Goal: Task Accomplishment & Management: Manage account settings

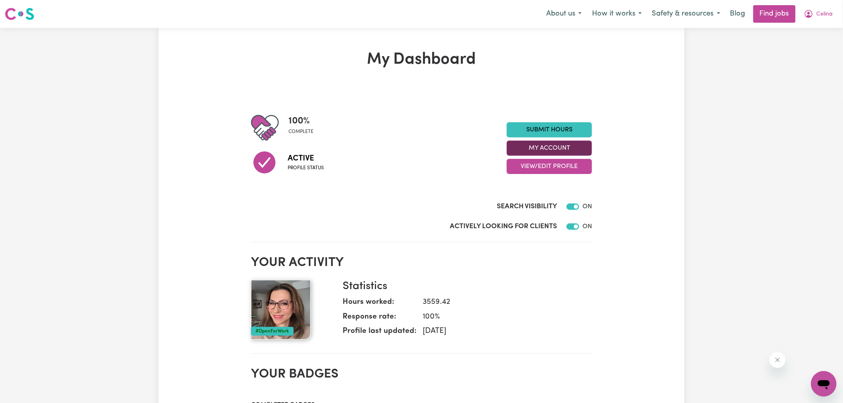
click at [559, 152] on button "My Account" at bounding box center [549, 148] width 85 height 15
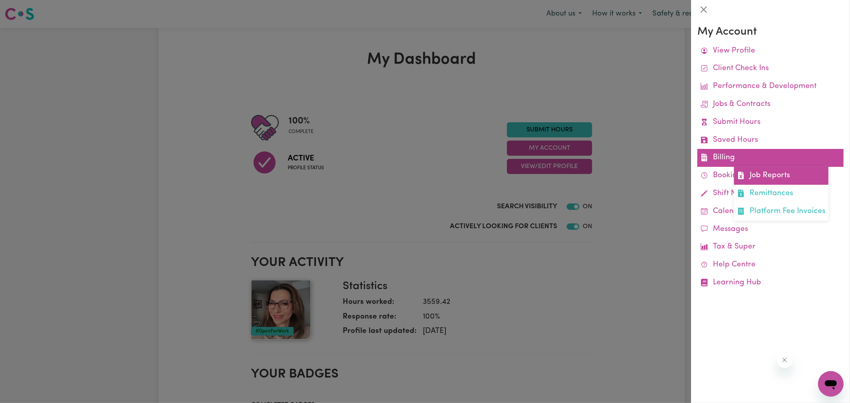
click at [753, 177] on link "Job Reports" at bounding box center [781, 176] width 94 height 18
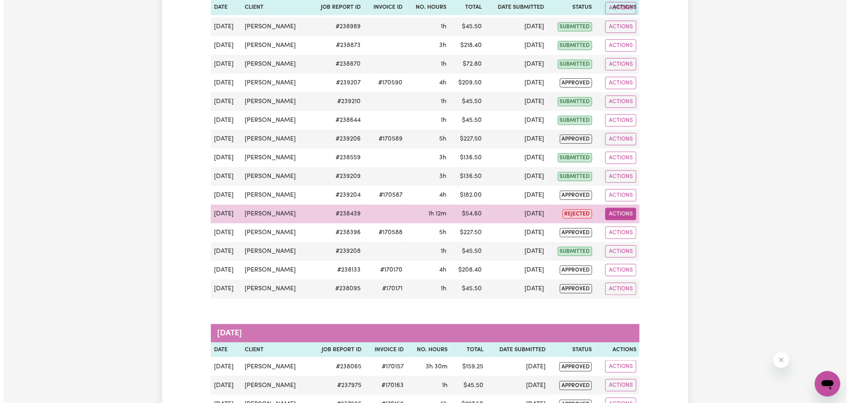
scroll to position [221, 0]
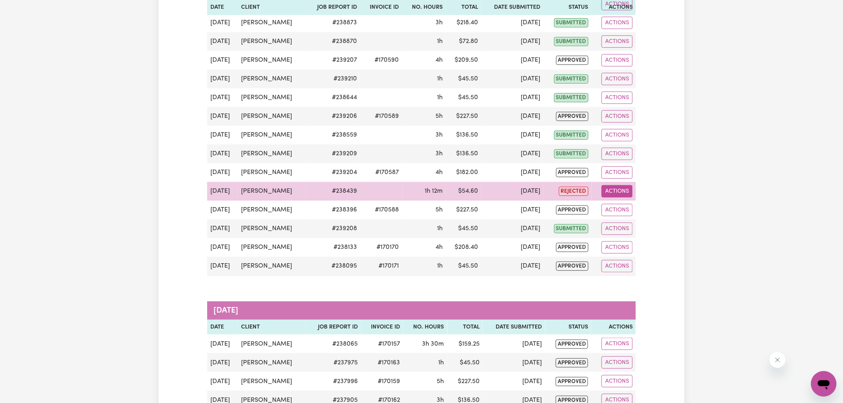
click at [608, 193] on button "Actions" at bounding box center [617, 191] width 31 height 12
click at [619, 212] on link "View Job Report" at bounding box center [633, 210] width 68 height 16
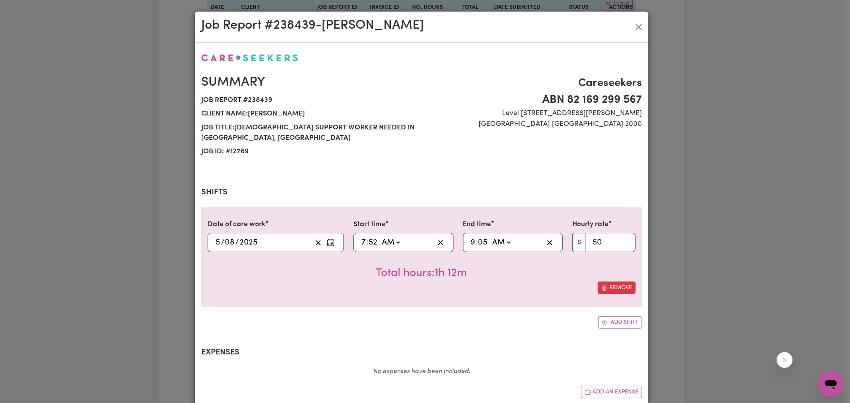
select select "50-Weekday"
click at [361, 237] on input "7" at bounding box center [363, 243] width 5 height 12
type input "08:52"
type input "8"
type input "08:00"
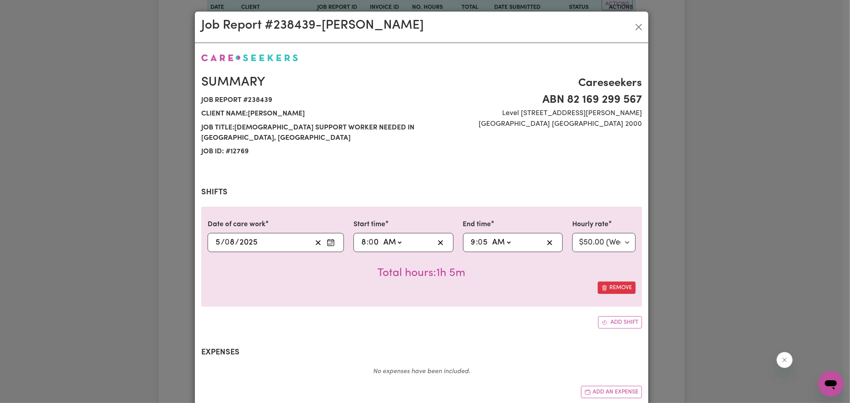
type input "0"
type input "09:00"
type input "0"
click at [403, 301] on div "Date of care work [DATE] 5 / 0 8 / 2025 Start time 08:00 8 : 0 0 AM PM End time…" at bounding box center [421, 268] width 441 height 122
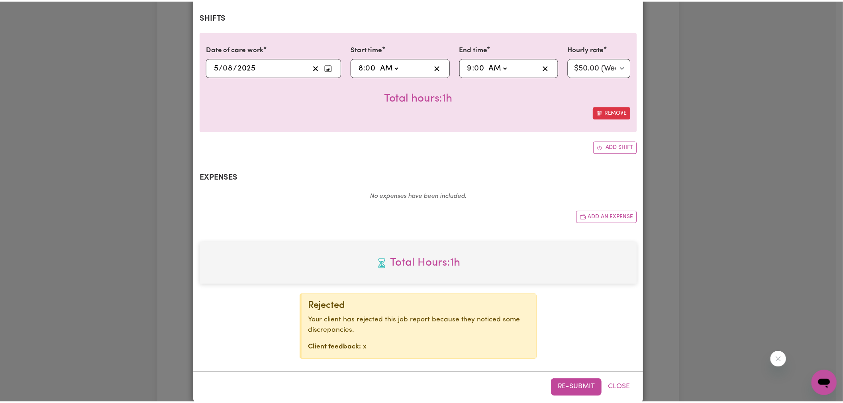
scroll to position [177, 0]
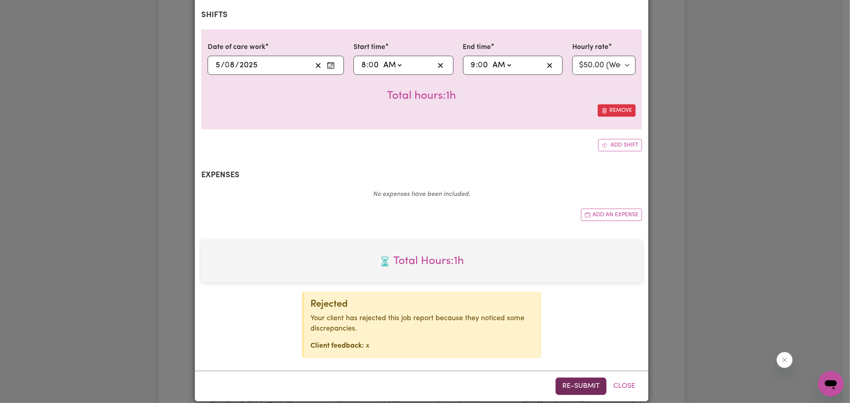
click at [579, 378] on button "Re-submit" at bounding box center [580, 387] width 51 height 18
click at [708, 228] on div "Job Report # 238439 - [PERSON_NAME] Summary Job report # 238439 Client name: [P…" at bounding box center [425, 201] width 850 height 403
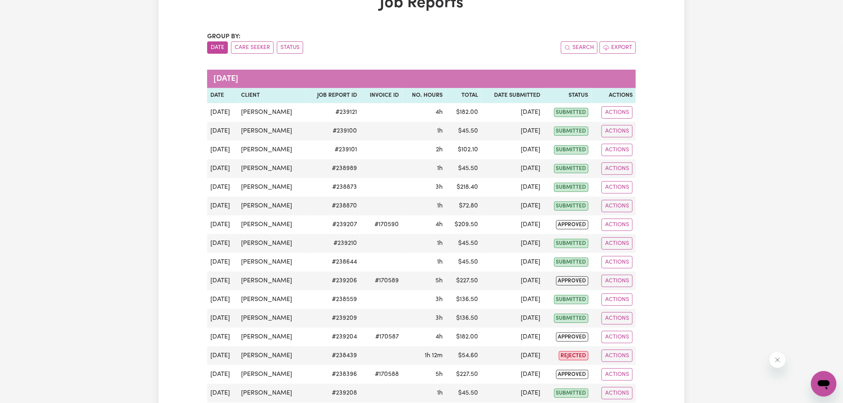
scroll to position [0, 0]
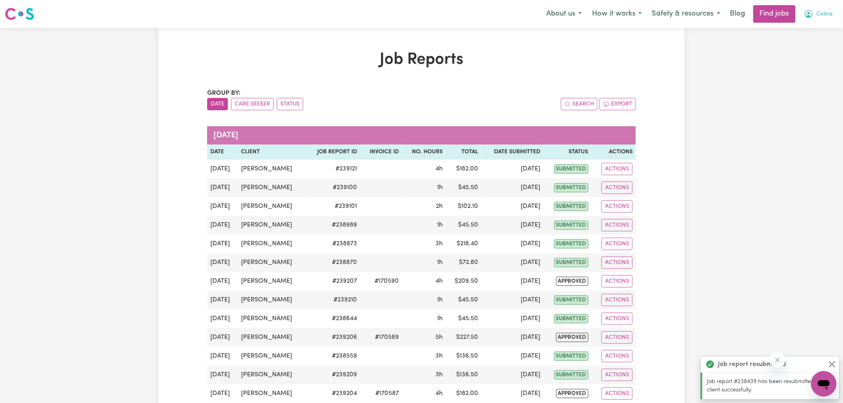
click at [813, 13] on icon "My Account" at bounding box center [809, 14] width 10 height 10
click at [796, 65] on link "Logout" at bounding box center [806, 60] width 63 height 15
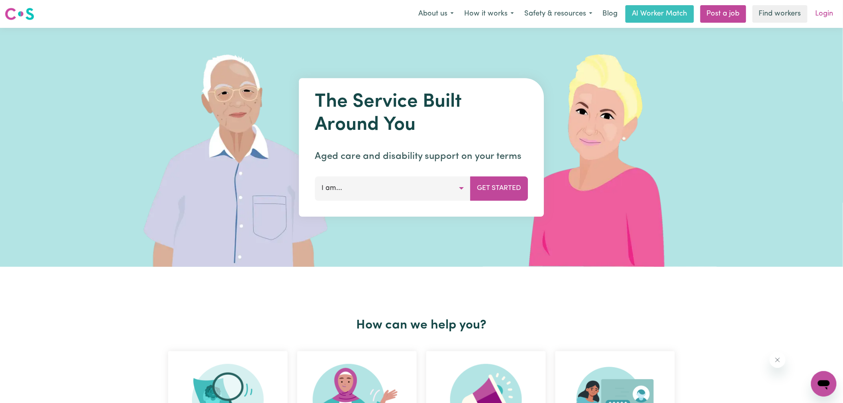
click at [827, 9] on link "Login" at bounding box center [824, 14] width 27 height 18
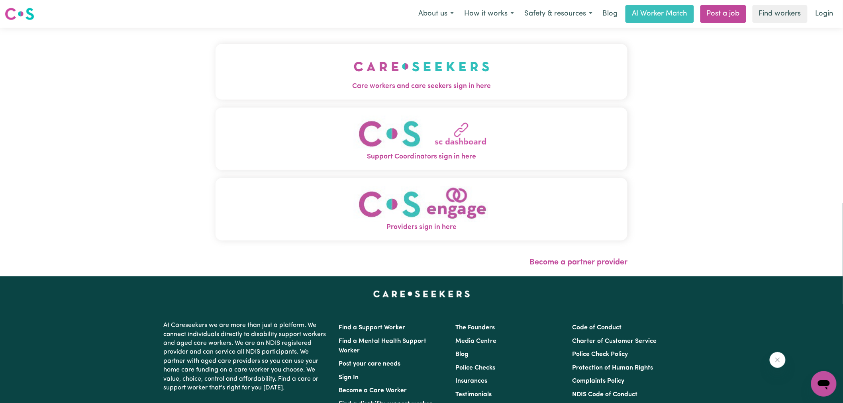
click at [363, 78] on img "Care workers and care seekers sign in here" at bounding box center [422, 66] width 136 height 29
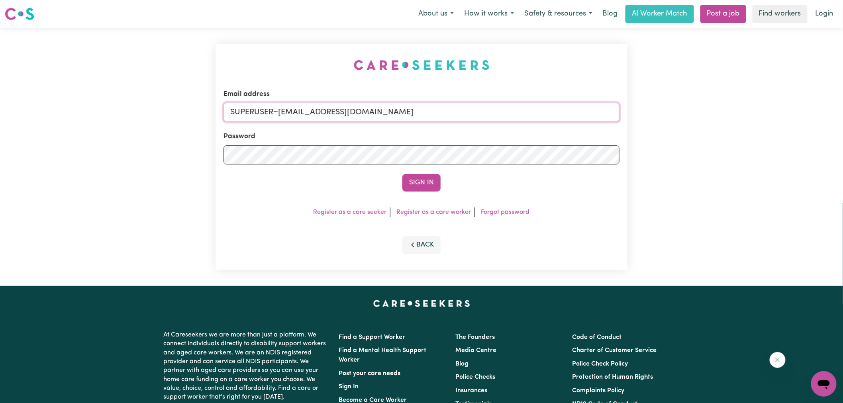
drag, startPoint x: 280, startPoint y: 114, endPoint x: 767, endPoint y: 161, distance: 490.0
click at [767, 161] on div "Email address SUPERUSER~[EMAIL_ADDRESS][DOMAIN_NAME] Password Sign In Register …" at bounding box center [421, 157] width 843 height 258
type input "[EMAIL_ADDRESS][DOMAIN_NAME]"
click at [402, 174] on button "Sign In" at bounding box center [421, 183] width 38 height 18
